Goal: Information Seeking & Learning: Learn about a topic

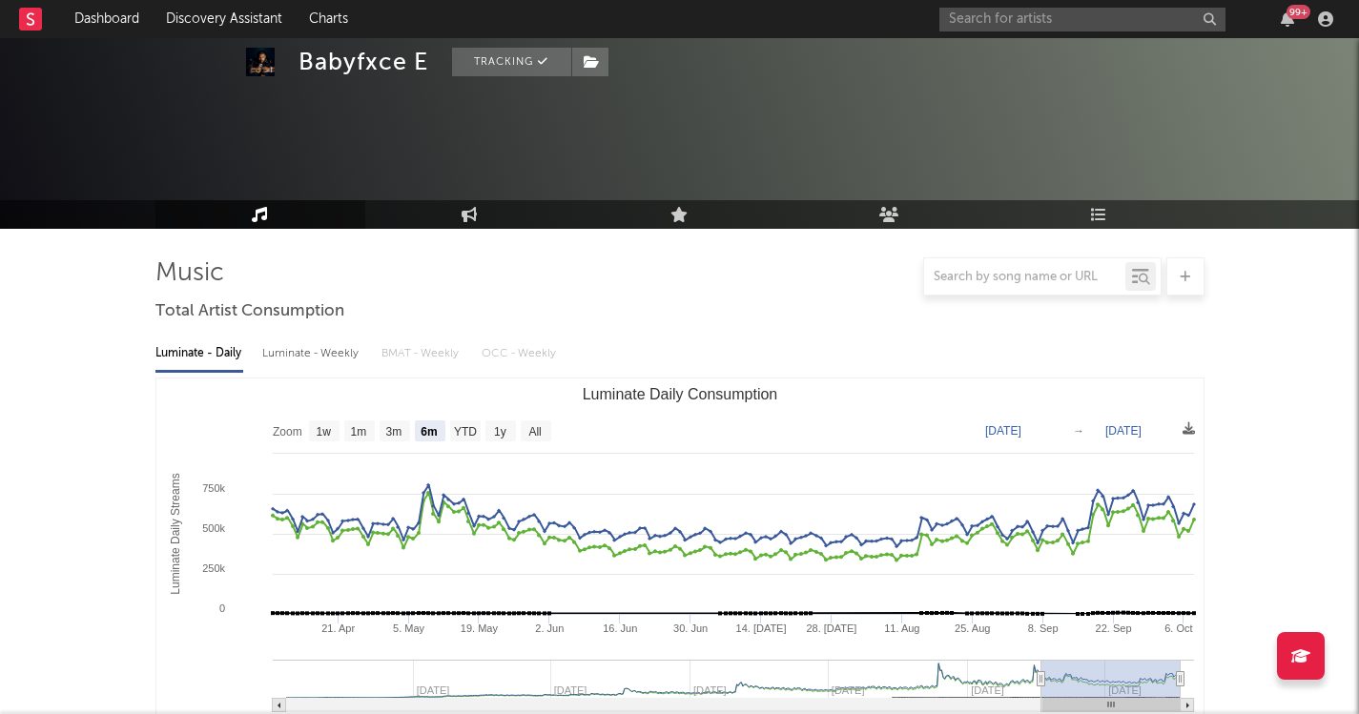
select select "6m"
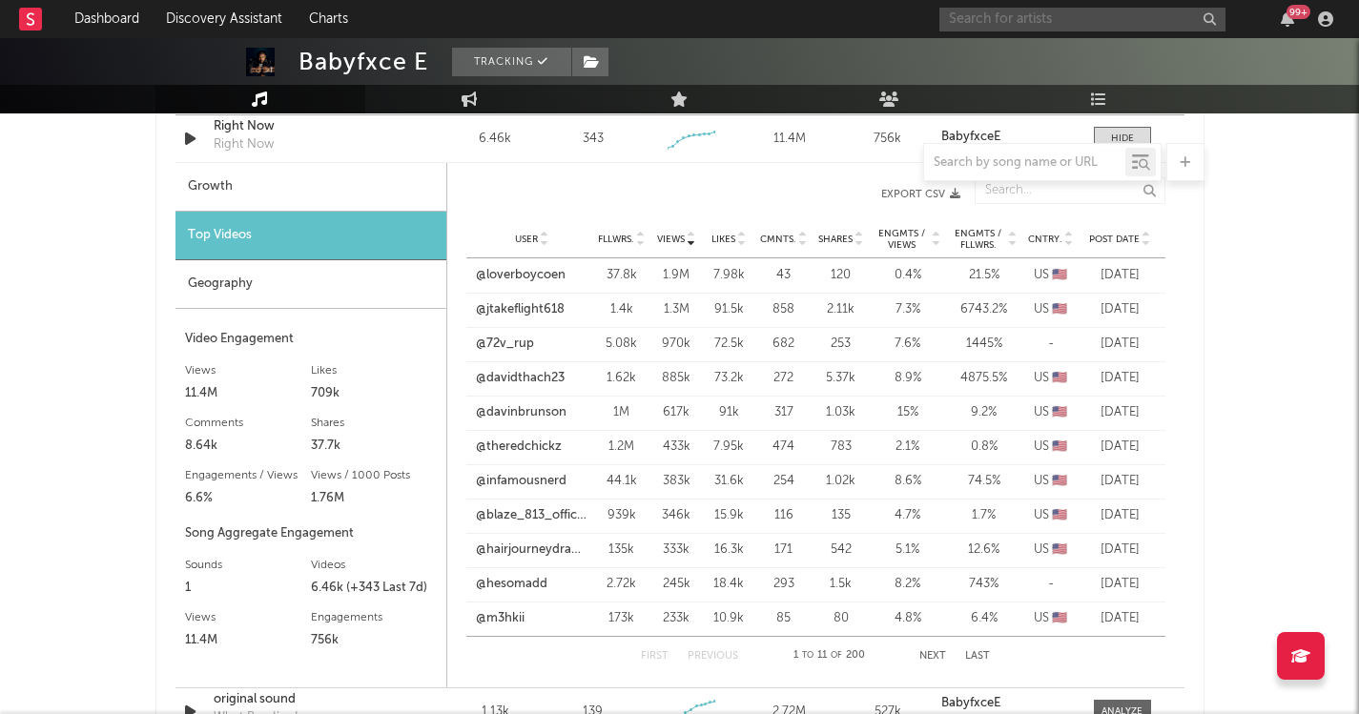
click at [1131, 25] on input "text" at bounding box center [1082, 20] width 286 height 24
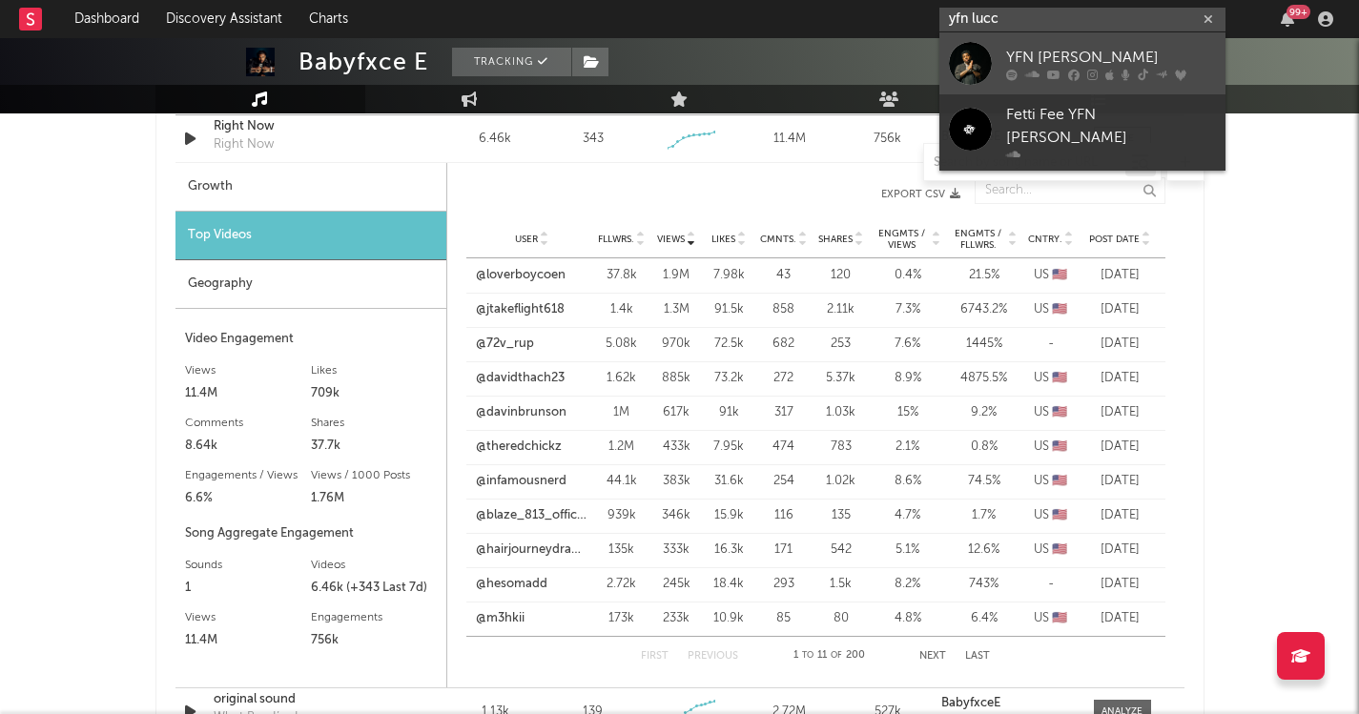
type input "yfn lucc"
click at [1062, 60] on div "YFN [PERSON_NAME]" at bounding box center [1111, 57] width 210 height 23
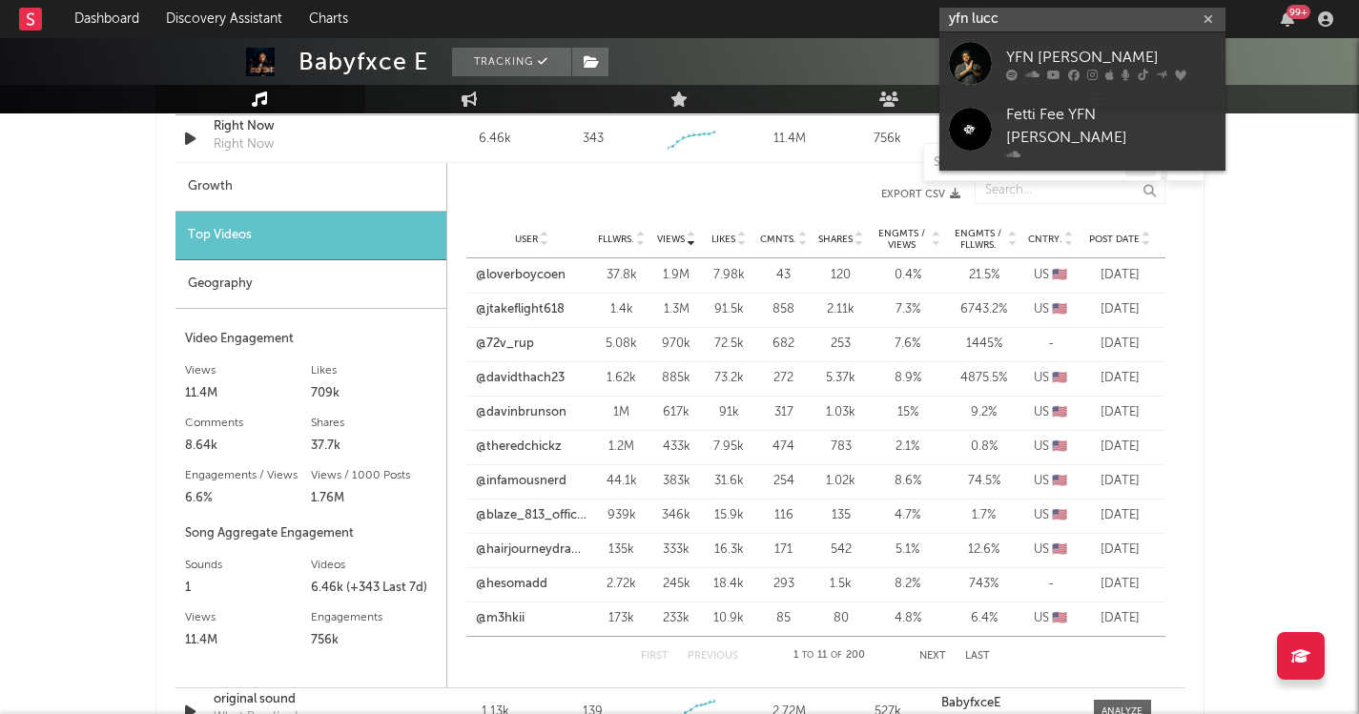
click at [1049, 20] on input "yfn lucc" at bounding box center [1082, 20] width 286 height 24
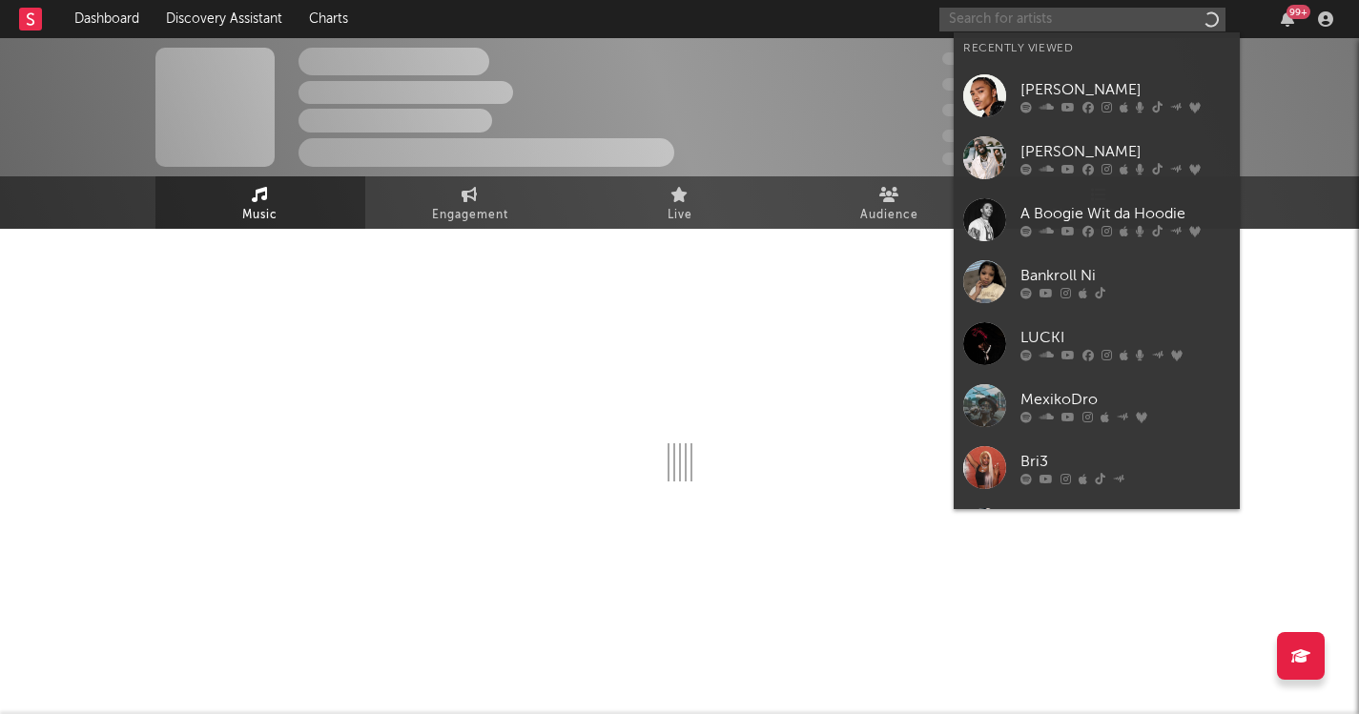
click at [1049, 22] on input "text" at bounding box center [1082, 20] width 286 height 24
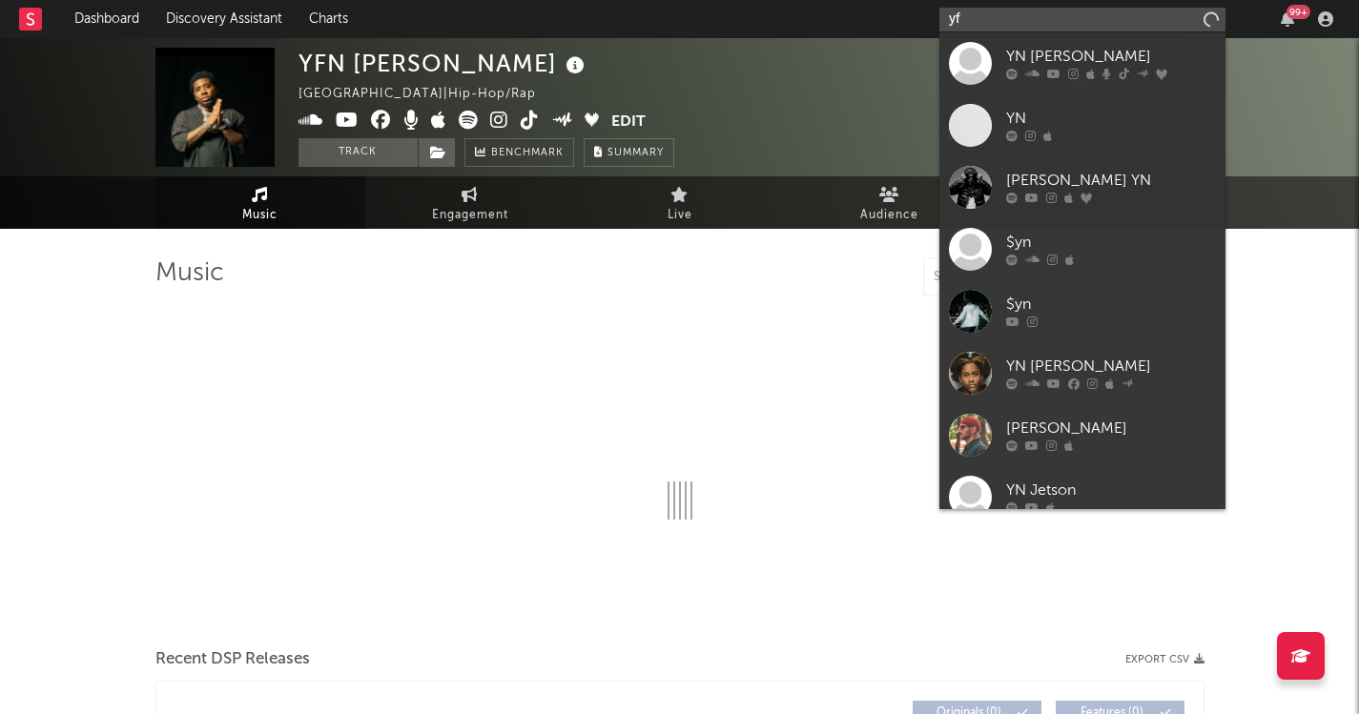
type input "yfn"
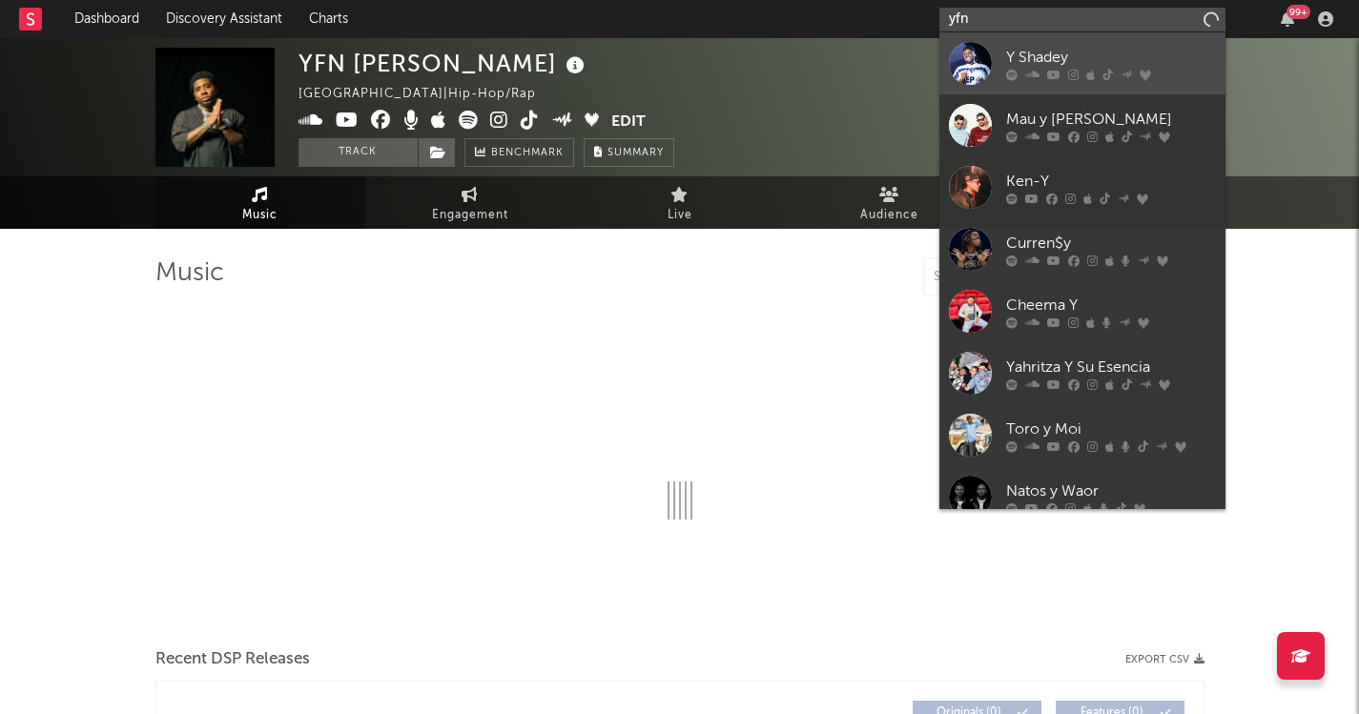
select select "6m"
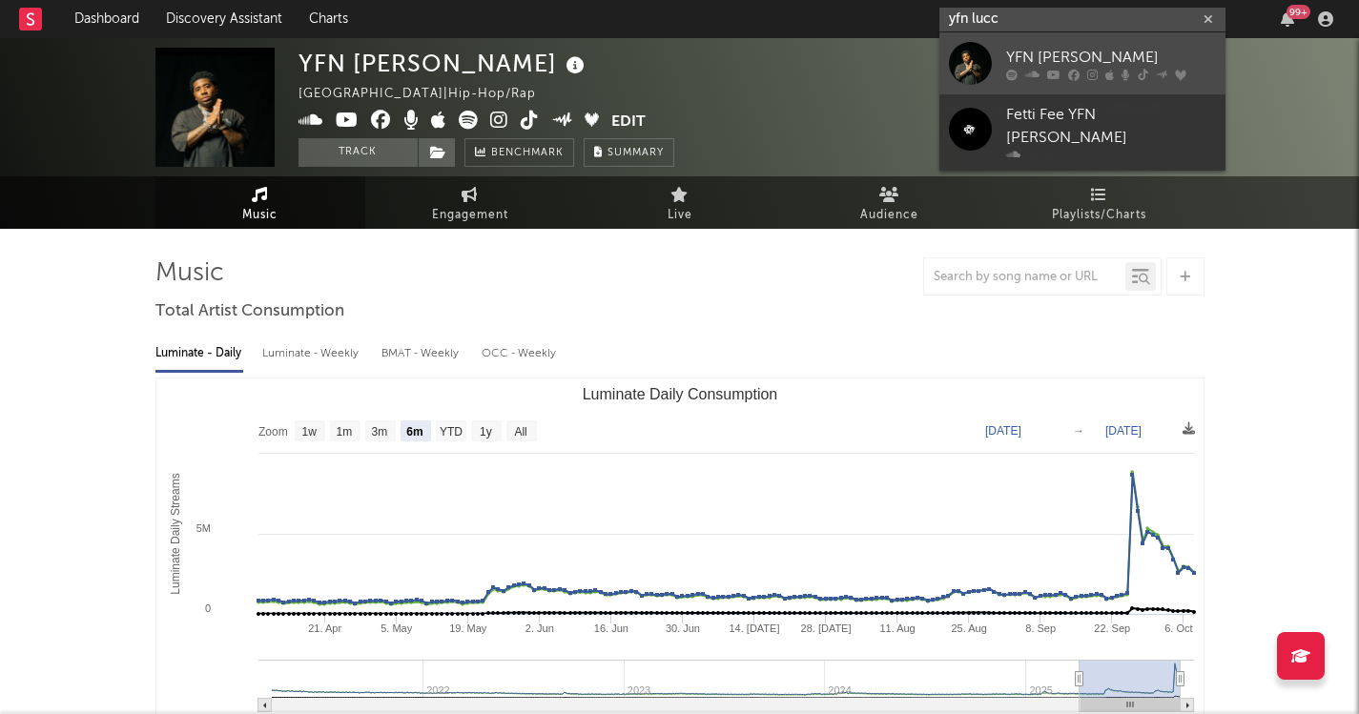
type input "yfn lucc"
click at [1073, 53] on div "YFN [PERSON_NAME]" at bounding box center [1111, 57] width 210 height 23
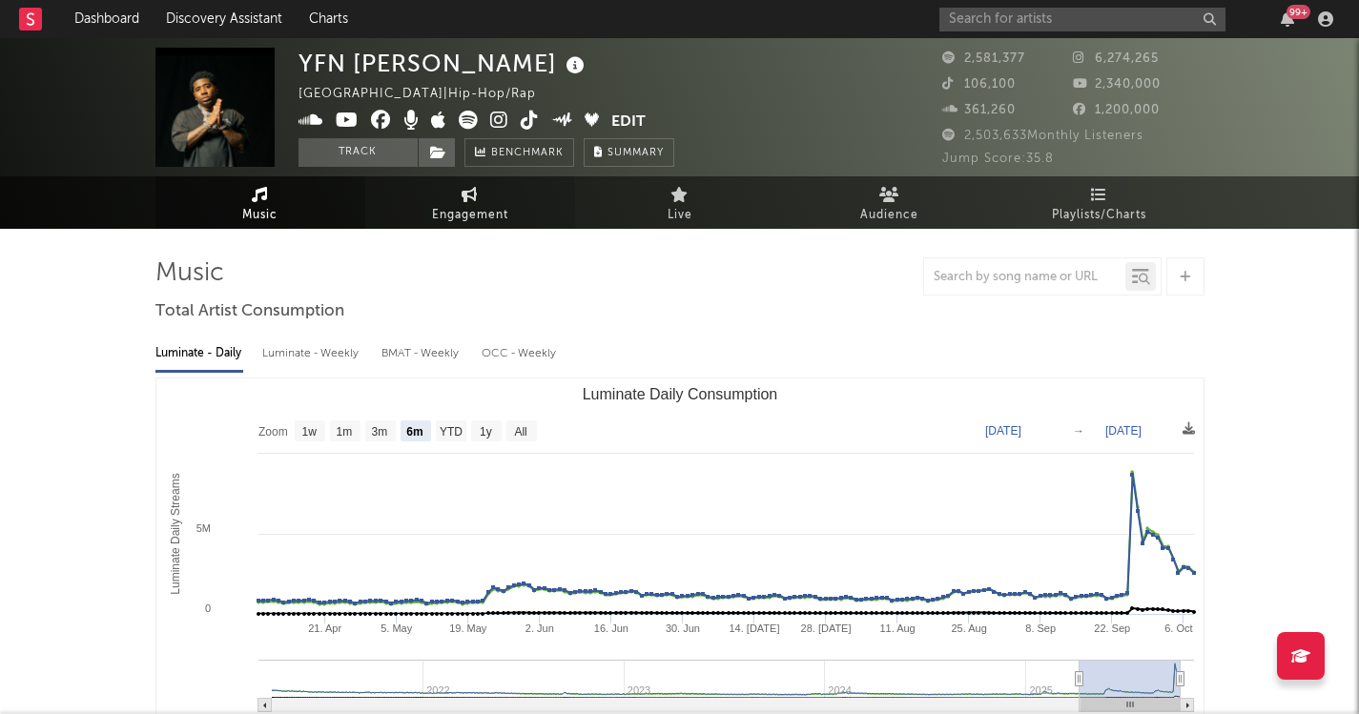
click at [450, 221] on span "Engagement" at bounding box center [470, 215] width 76 height 23
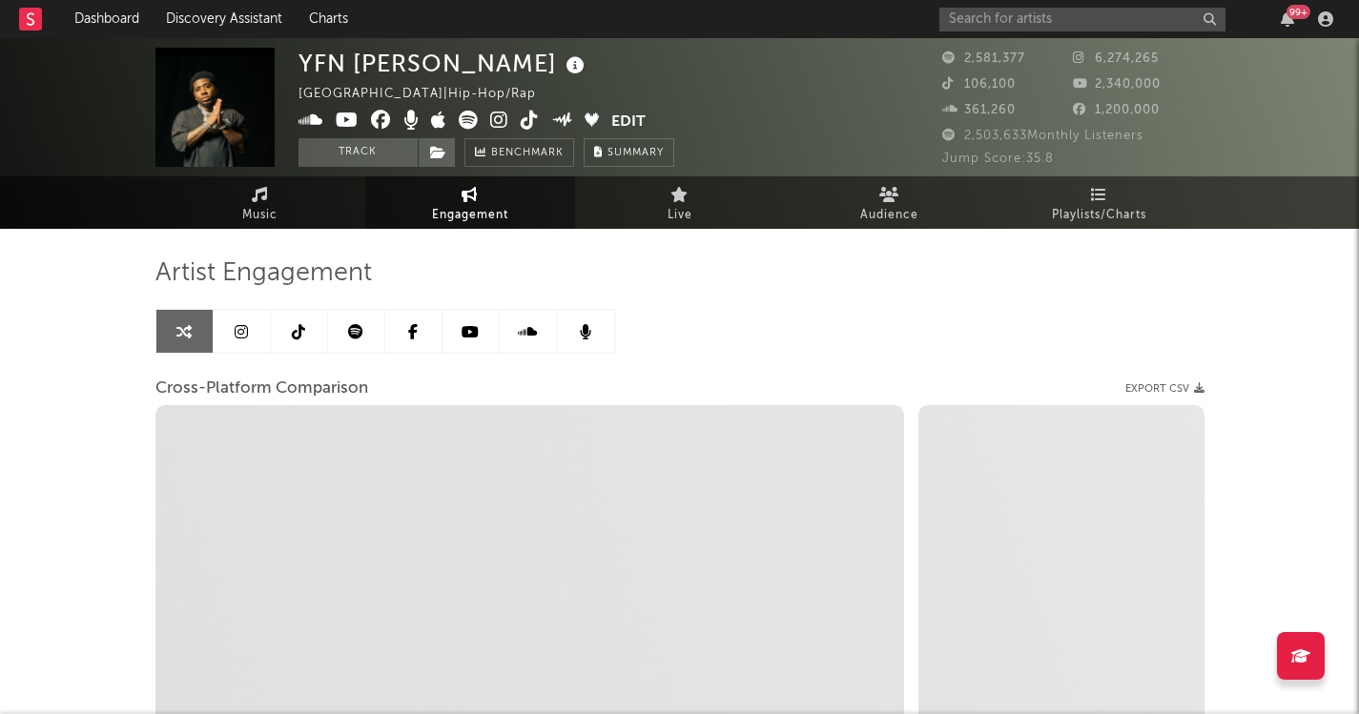
select select "1w"
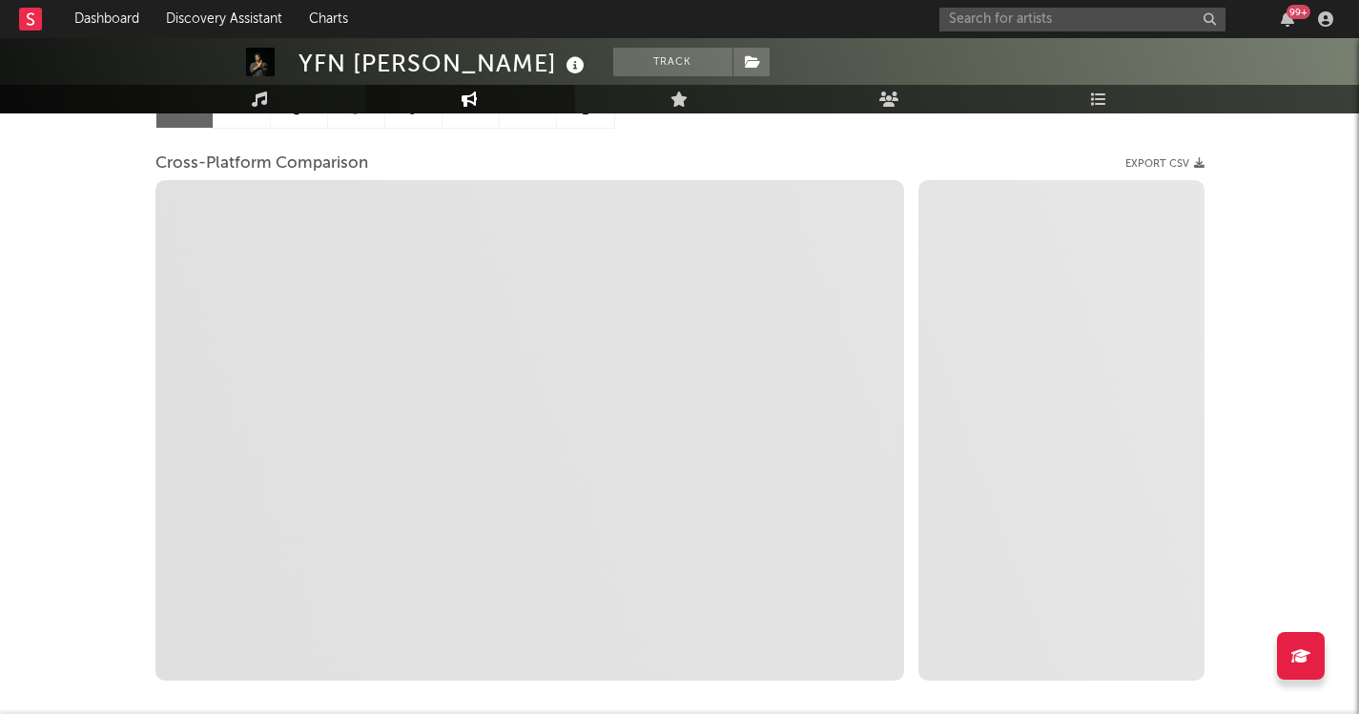
scroll to position [221, 0]
select select "1m"
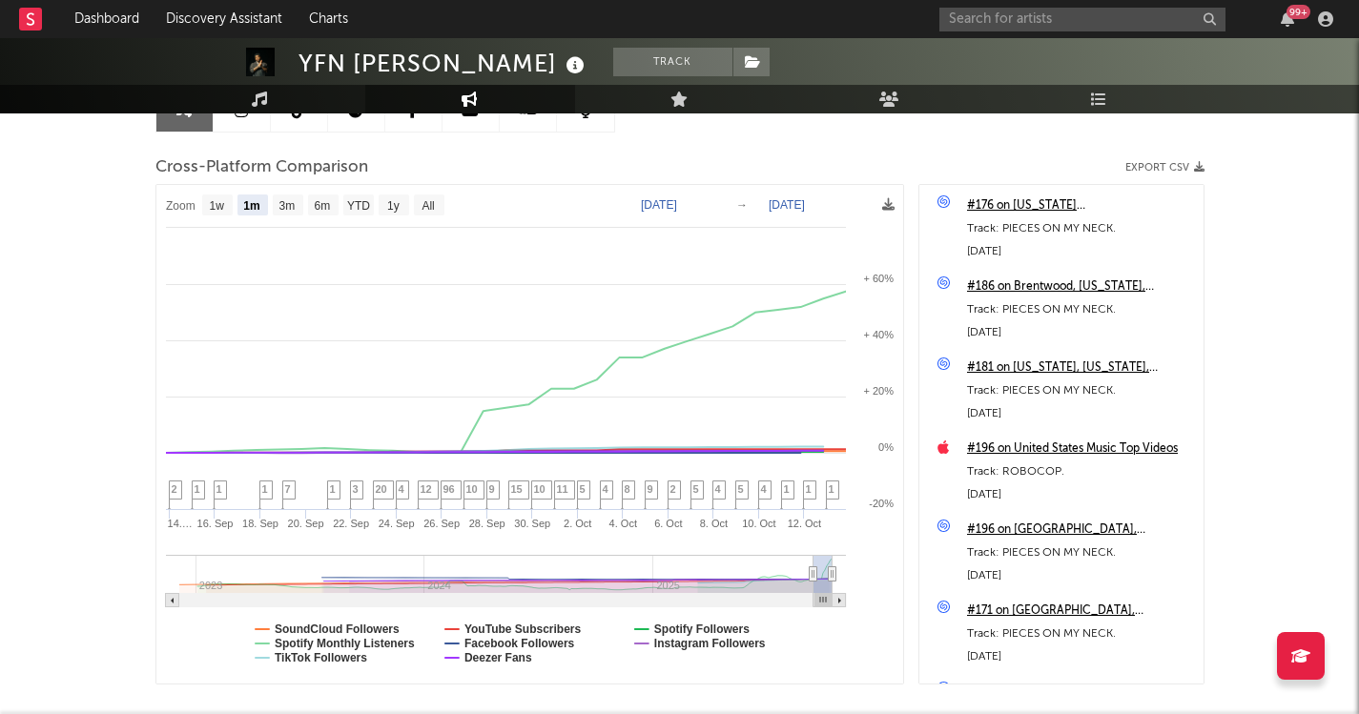
click at [663, 204] on text "[DATE]" at bounding box center [659, 204] width 36 height 13
click at [715, 203] on input "[DATE]" at bounding box center [671, 205] width 89 height 19
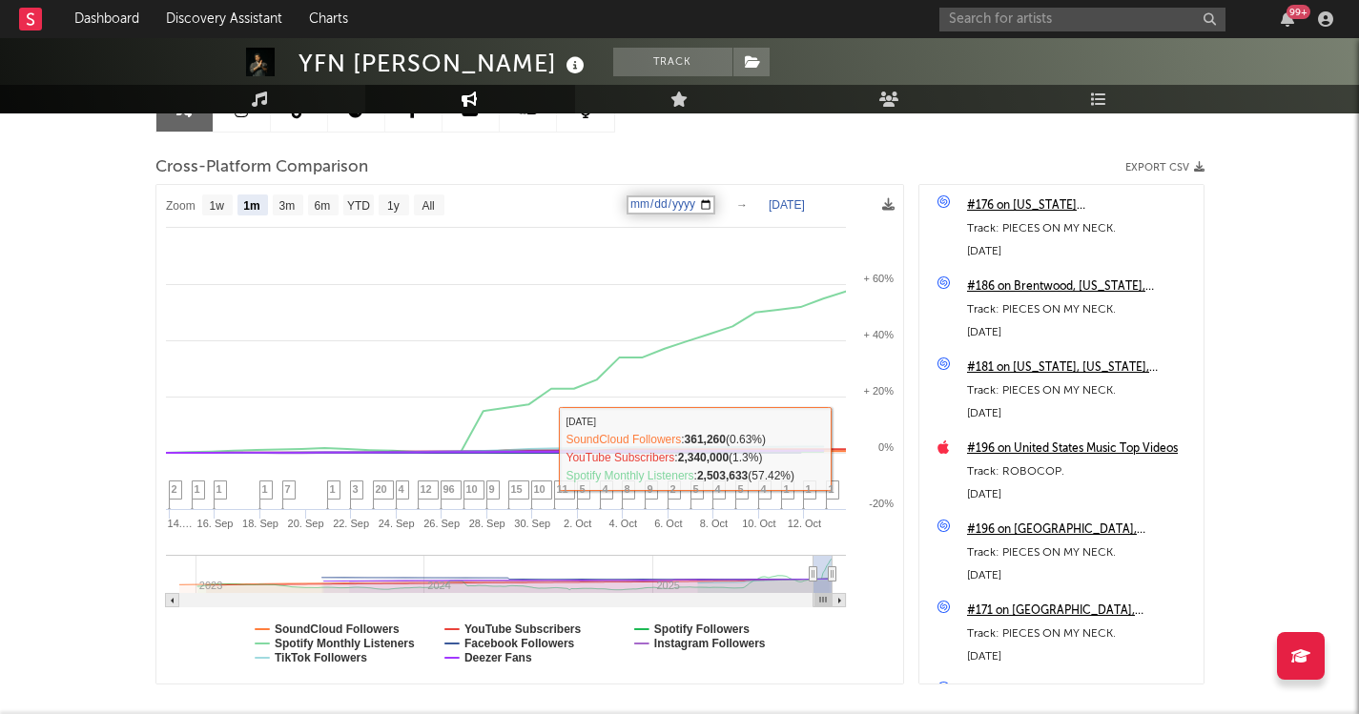
type input "[DATE]"
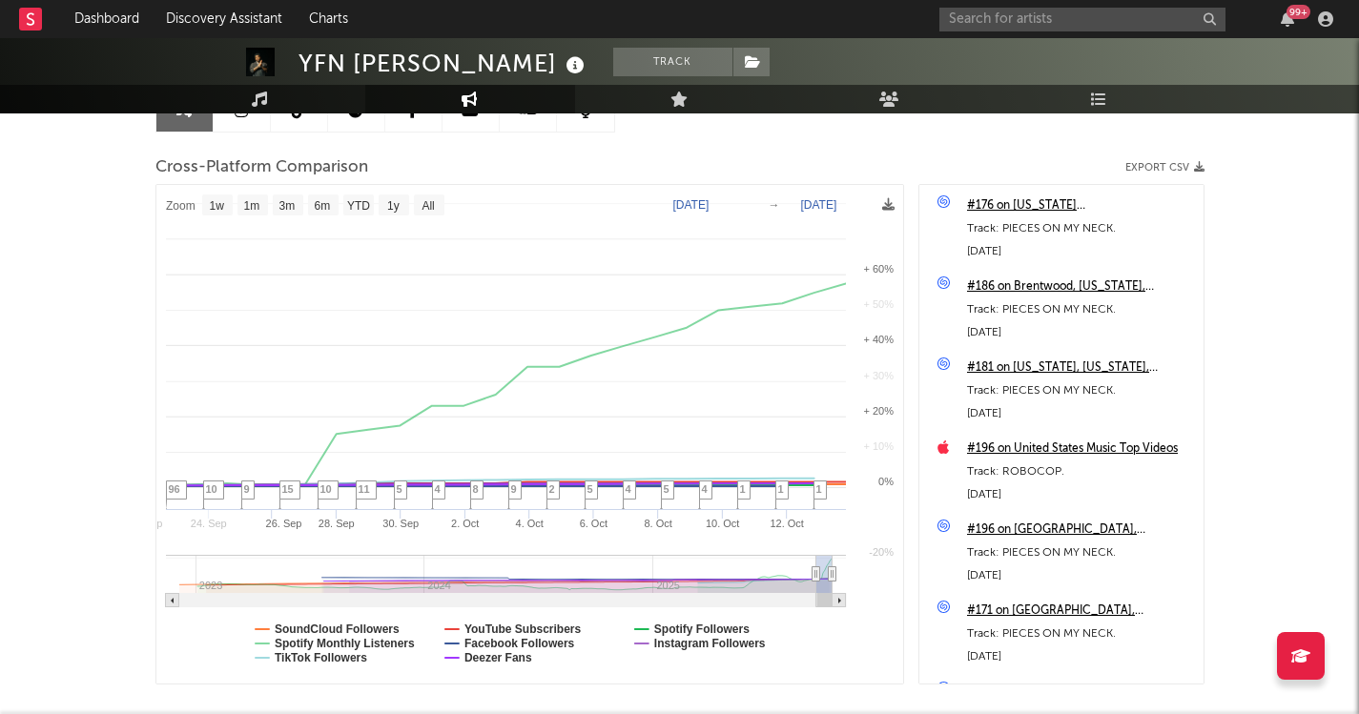
select select "1w"
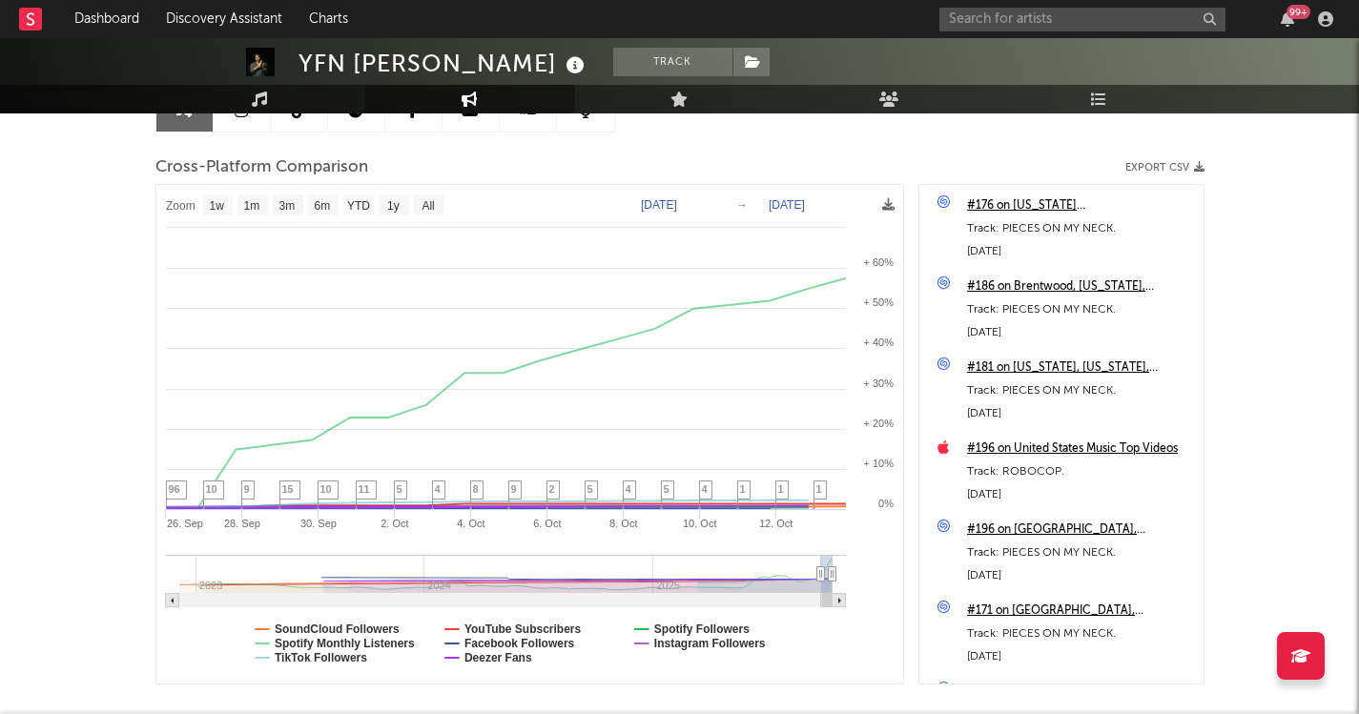
select select "1w"
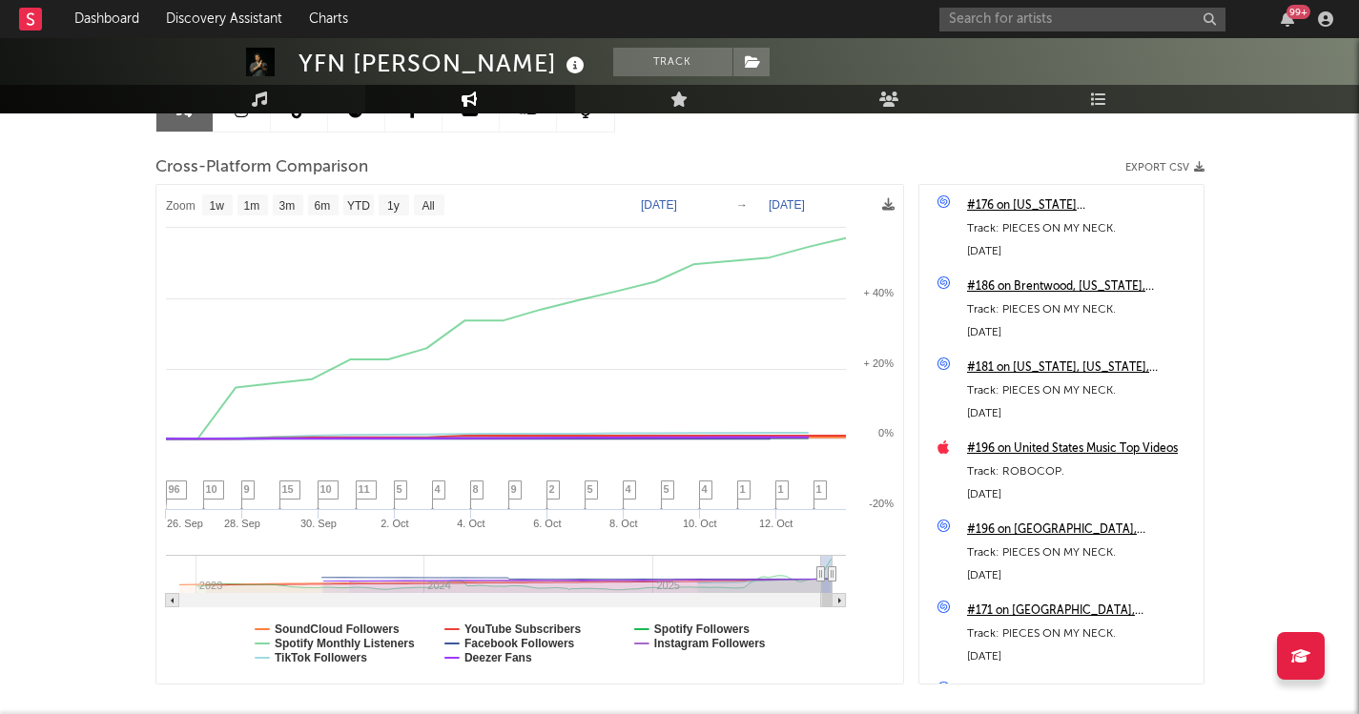
drag, startPoint x: 1357, startPoint y: 259, endPoint x: 1355, endPoint y: 194, distance: 65.8
click at [1355, 194] on div "YFN [PERSON_NAME] Track [GEOGRAPHIC_DATA] | Hip-Hop/Rap Edit Track Benchmark Su…" at bounding box center [679, 317] width 1359 height 1001
drag, startPoint x: 1357, startPoint y: 188, endPoint x: 1357, endPoint y: 161, distance: 26.7
click at [1357, 162] on div "YFN [PERSON_NAME] Track [GEOGRAPHIC_DATA] | Hip-Hop/Rap Edit Track Benchmark Su…" at bounding box center [679, 317] width 1359 height 1001
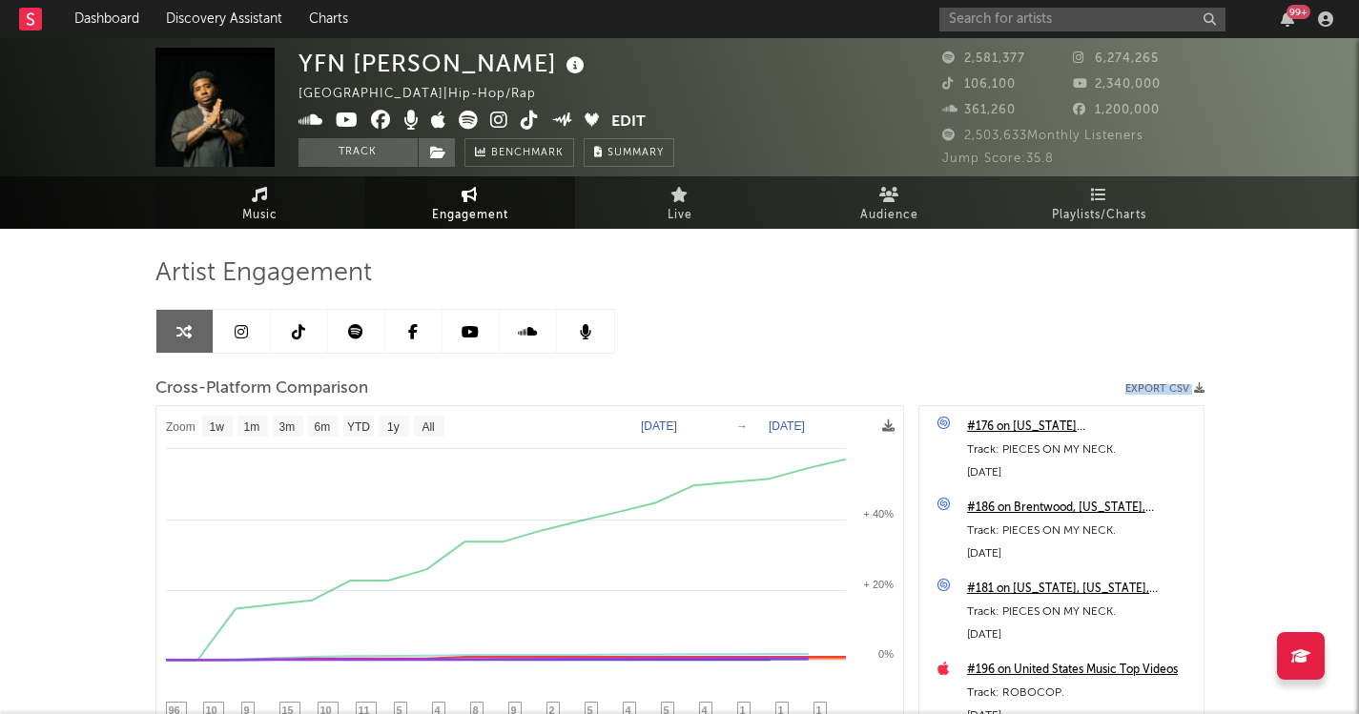
click at [281, 202] on link "Music" at bounding box center [260, 202] width 210 height 52
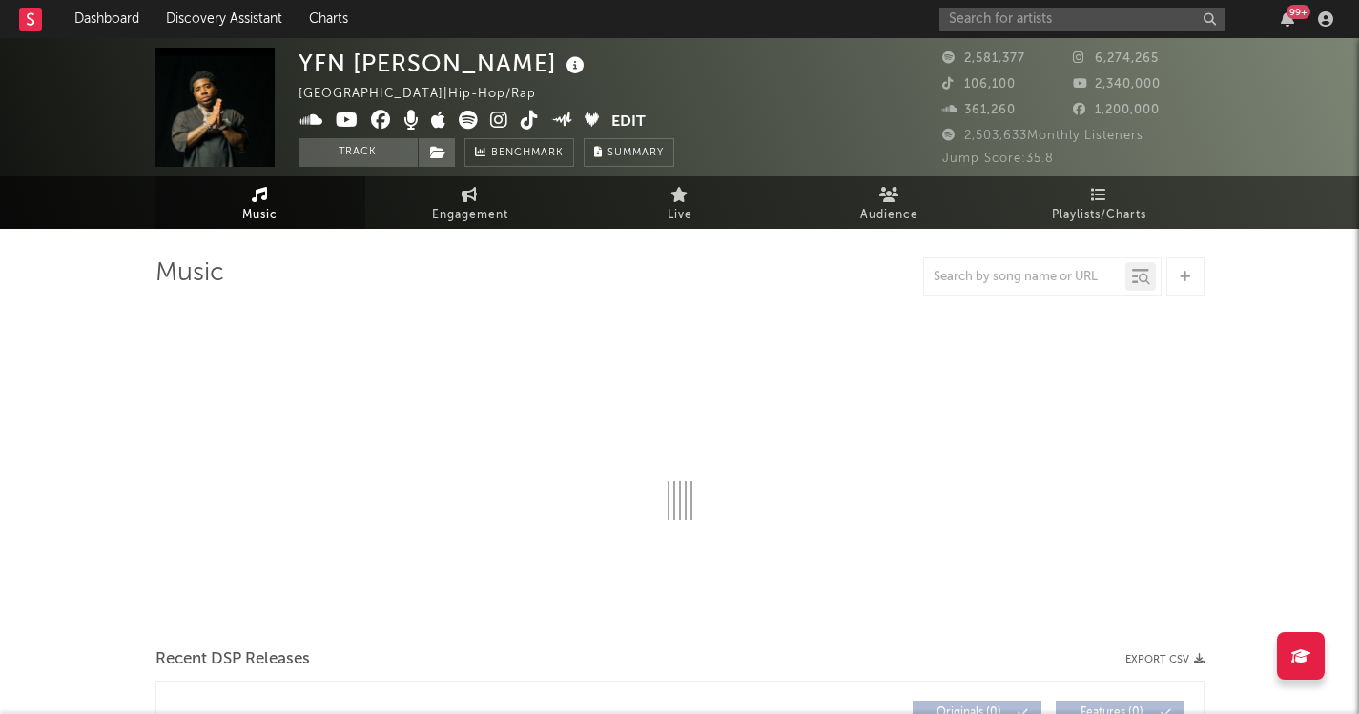
select select "6m"
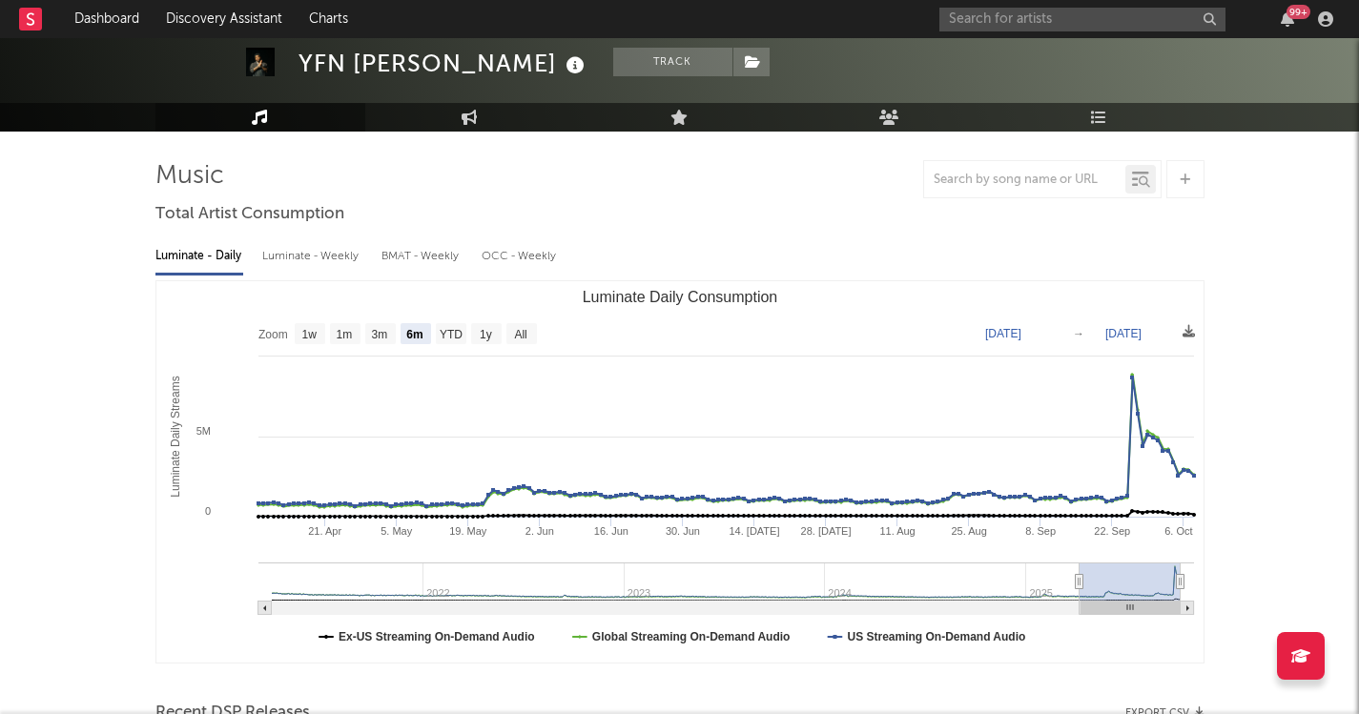
scroll to position [59, 0]
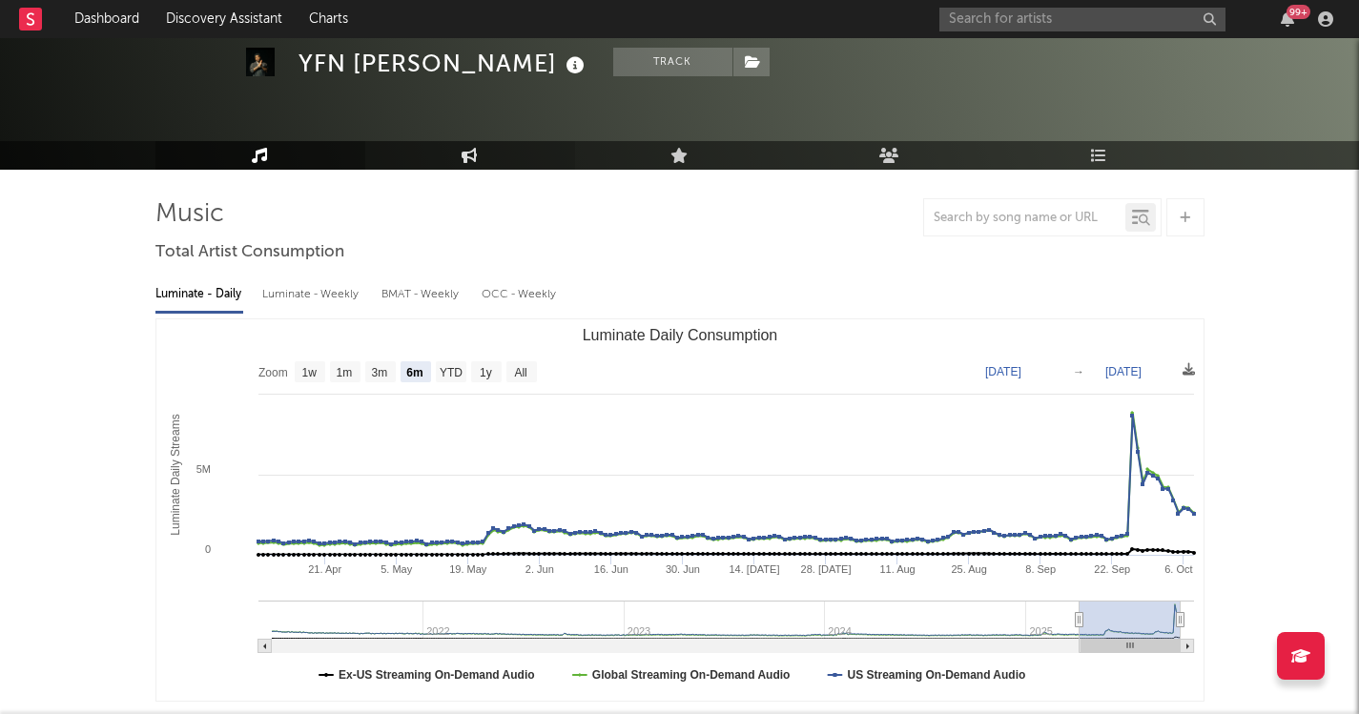
click at [498, 153] on link "Engagement" at bounding box center [470, 155] width 210 height 29
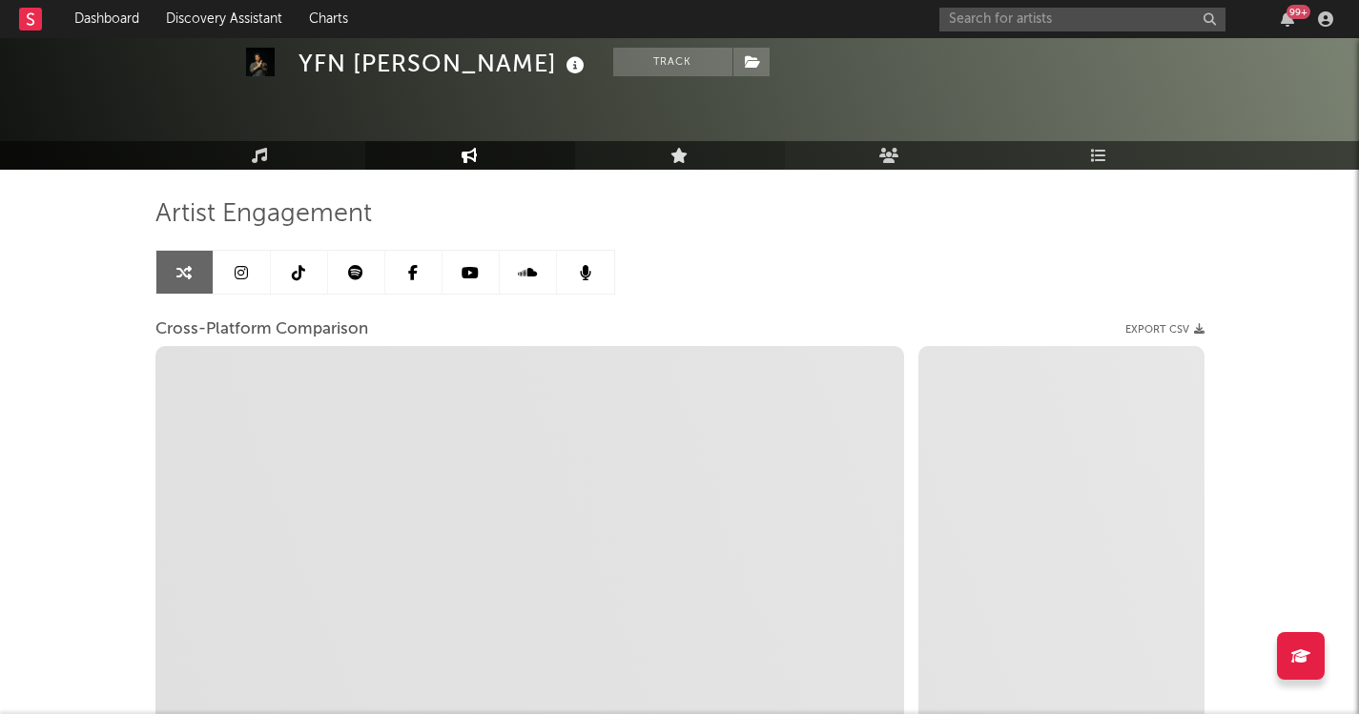
select select "1w"
click at [1357, 81] on div "YFN [PERSON_NAME] Track [GEOGRAPHIC_DATA] | Hip-Hop/Rap Edit Track Benchmark Su…" at bounding box center [679, 48] width 1359 height 138
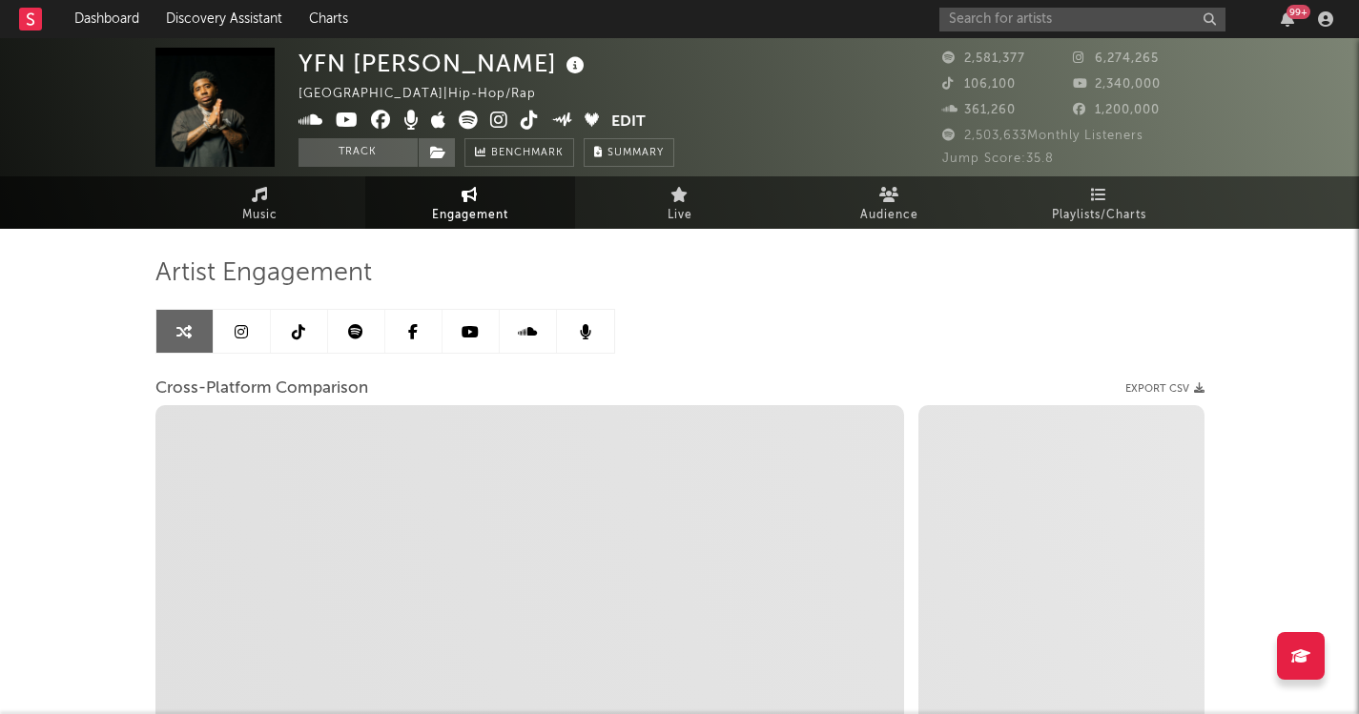
select select "1m"
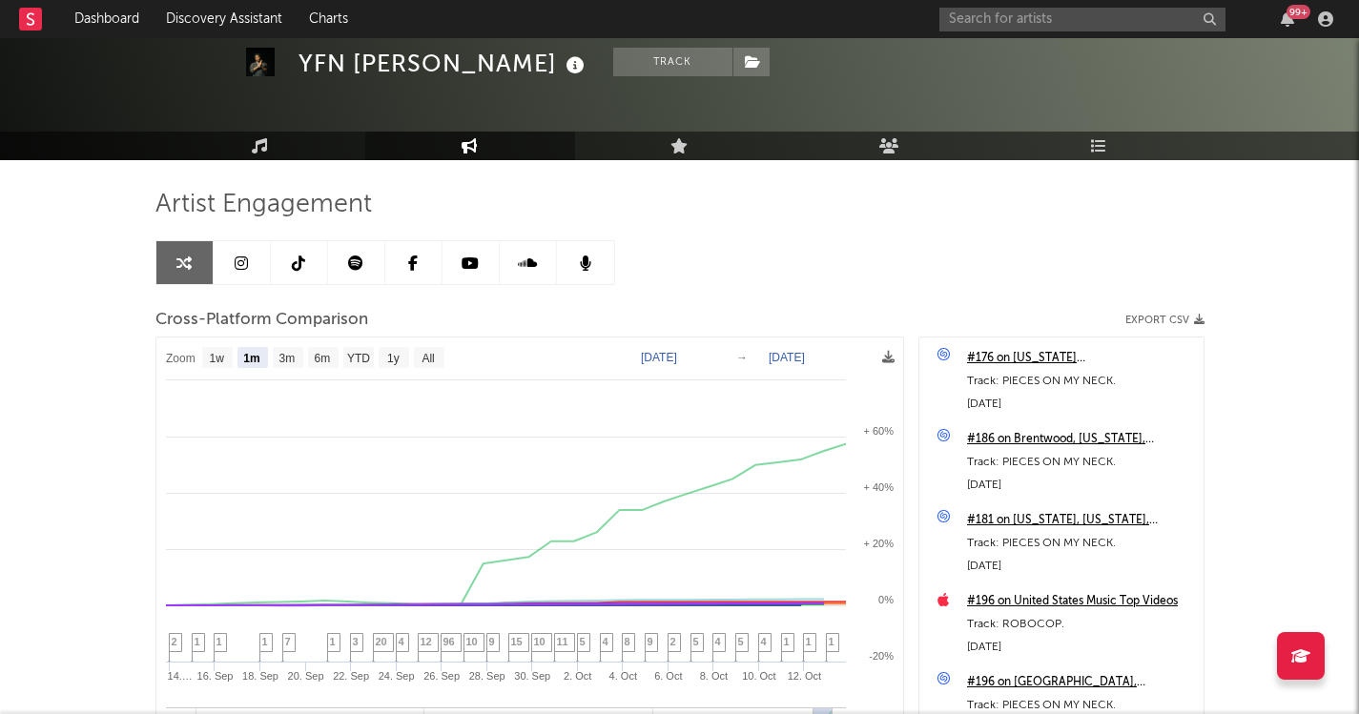
scroll to position [67, 0]
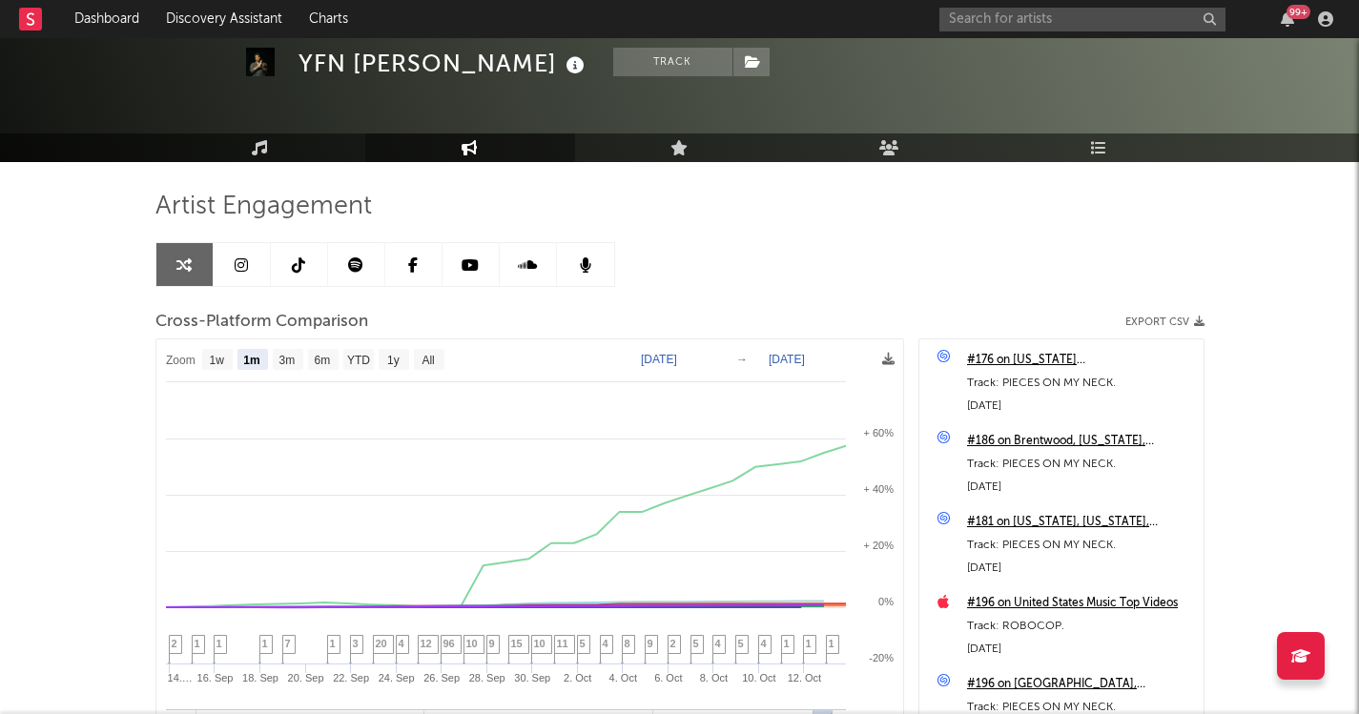
click at [677, 355] on text "[DATE]" at bounding box center [659, 359] width 36 height 13
click at [715, 355] on input "[DATE]" at bounding box center [671, 359] width 89 height 19
type input "[DATE]"
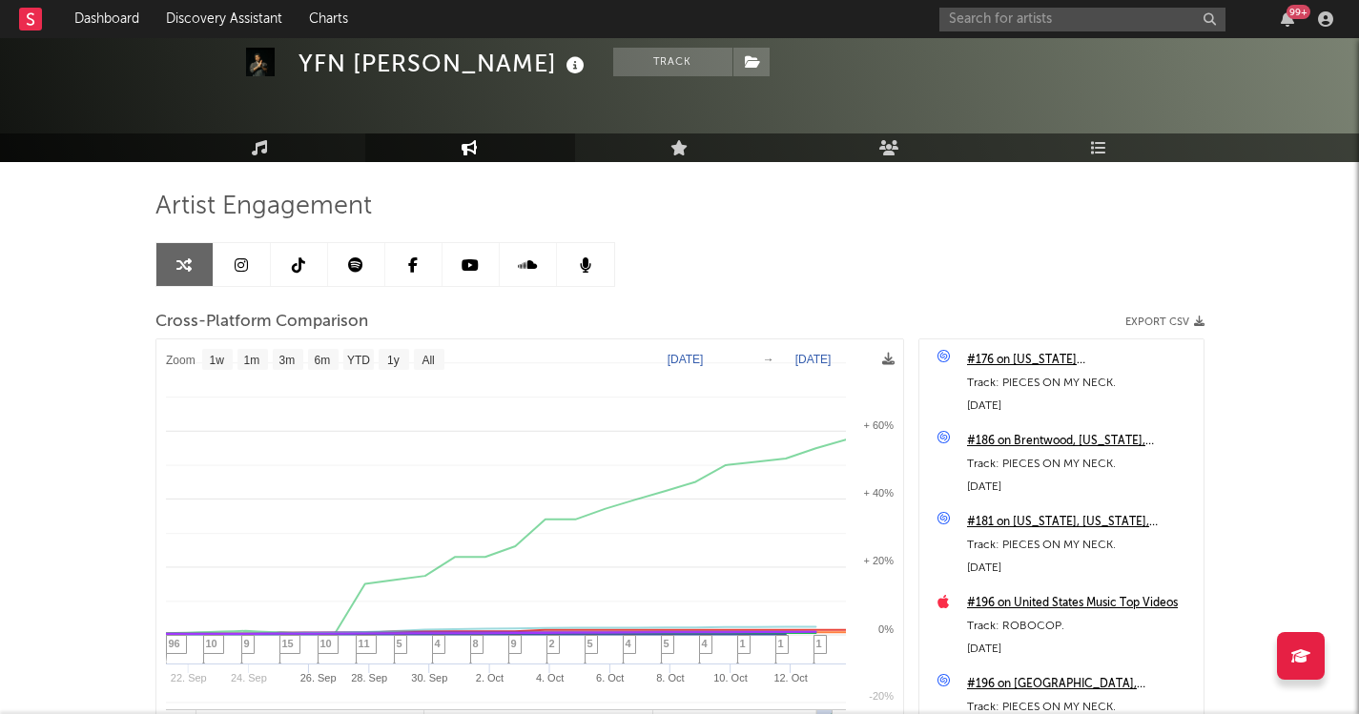
select select "1w"
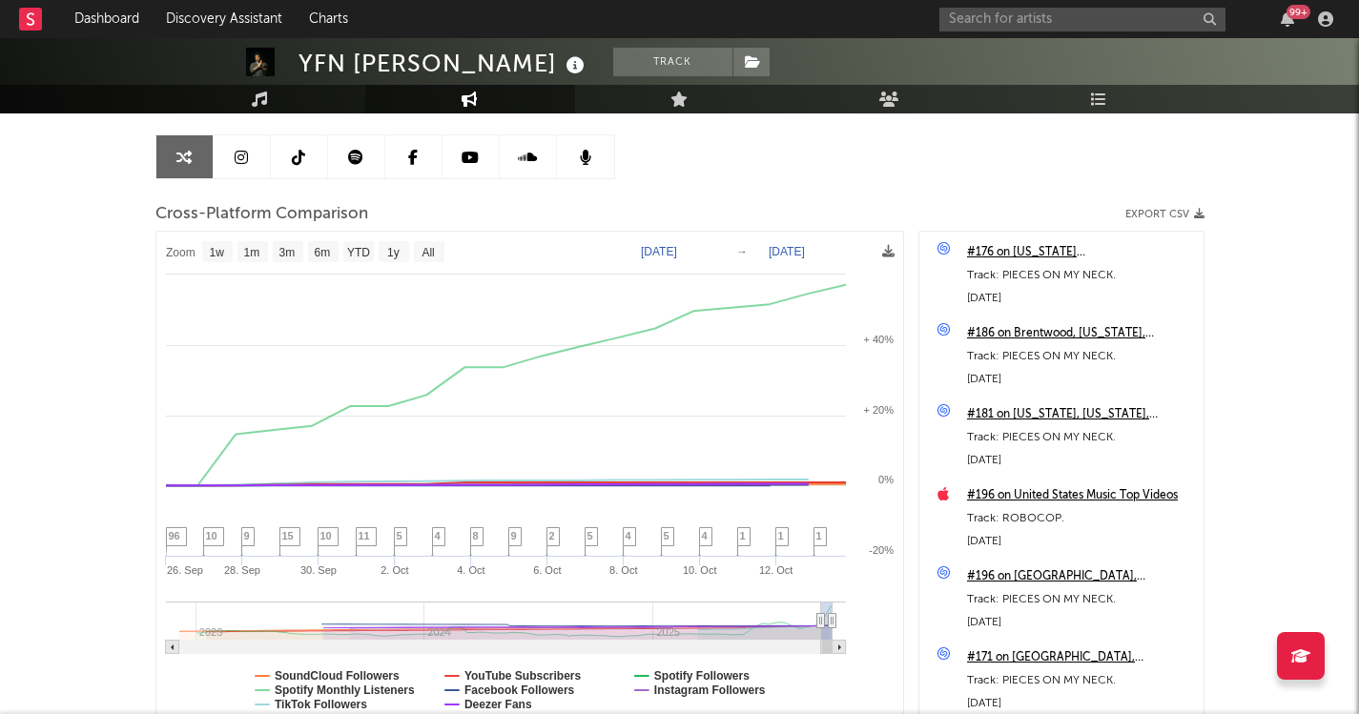
scroll to position [179, 0]
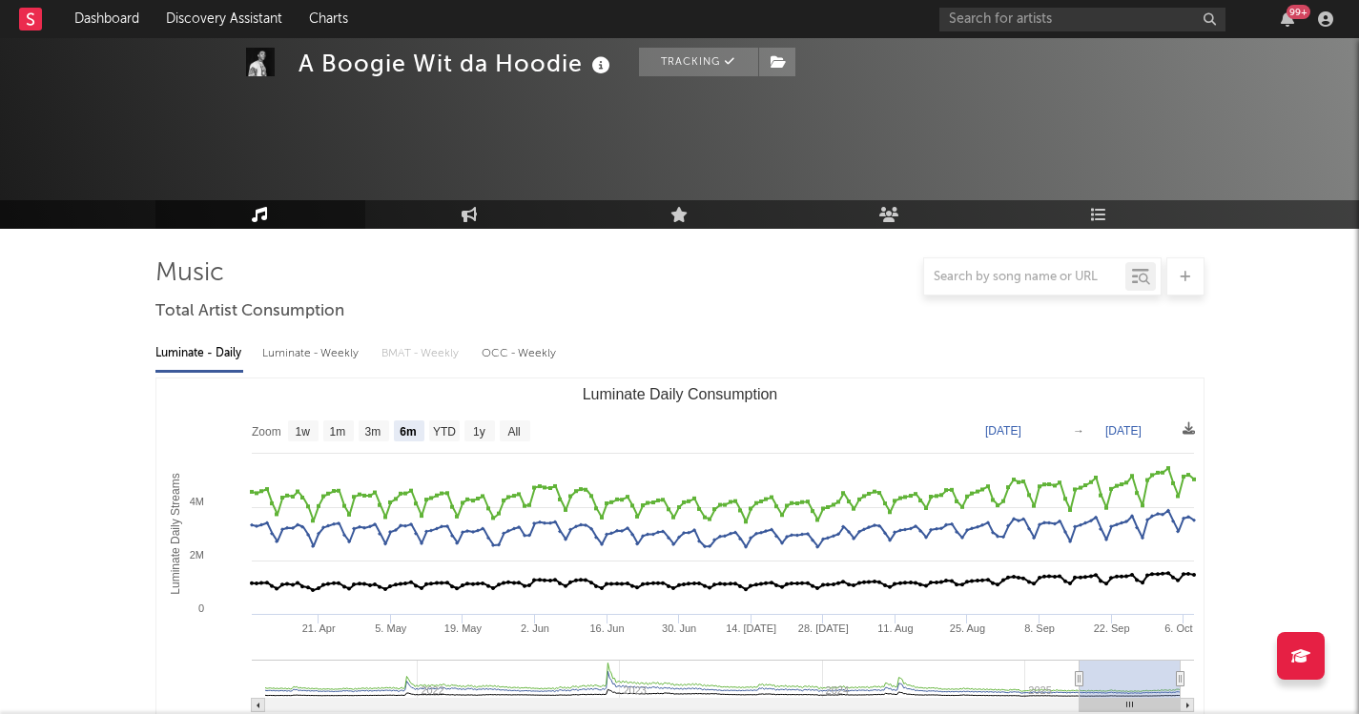
select select "6m"
